Goal: Task Accomplishment & Management: Manage account settings

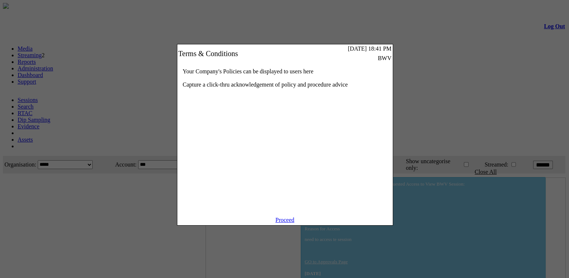
click at [286, 223] on link "Proceed" at bounding box center [284, 219] width 19 height 6
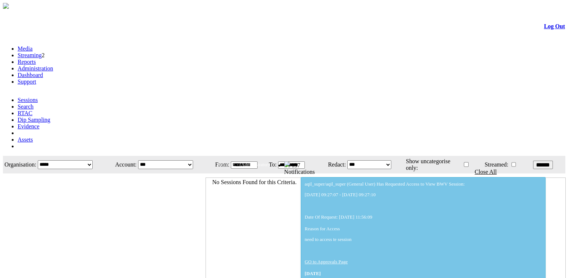
click at [53, 65] on link "Administration" at bounding box center [36, 68] width 36 height 6
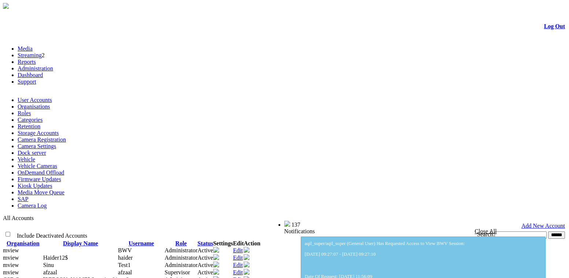
click at [50, 103] on link "Organisations" at bounding box center [34, 106] width 33 height 6
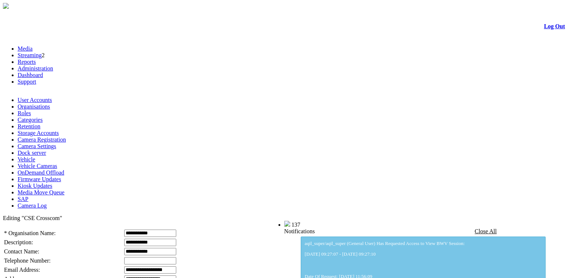
click at [550, 28] on link "Log Out" at bounding box center [554, 26] width 21 height 6
